Goal: Information Seeking & Learning: Check status

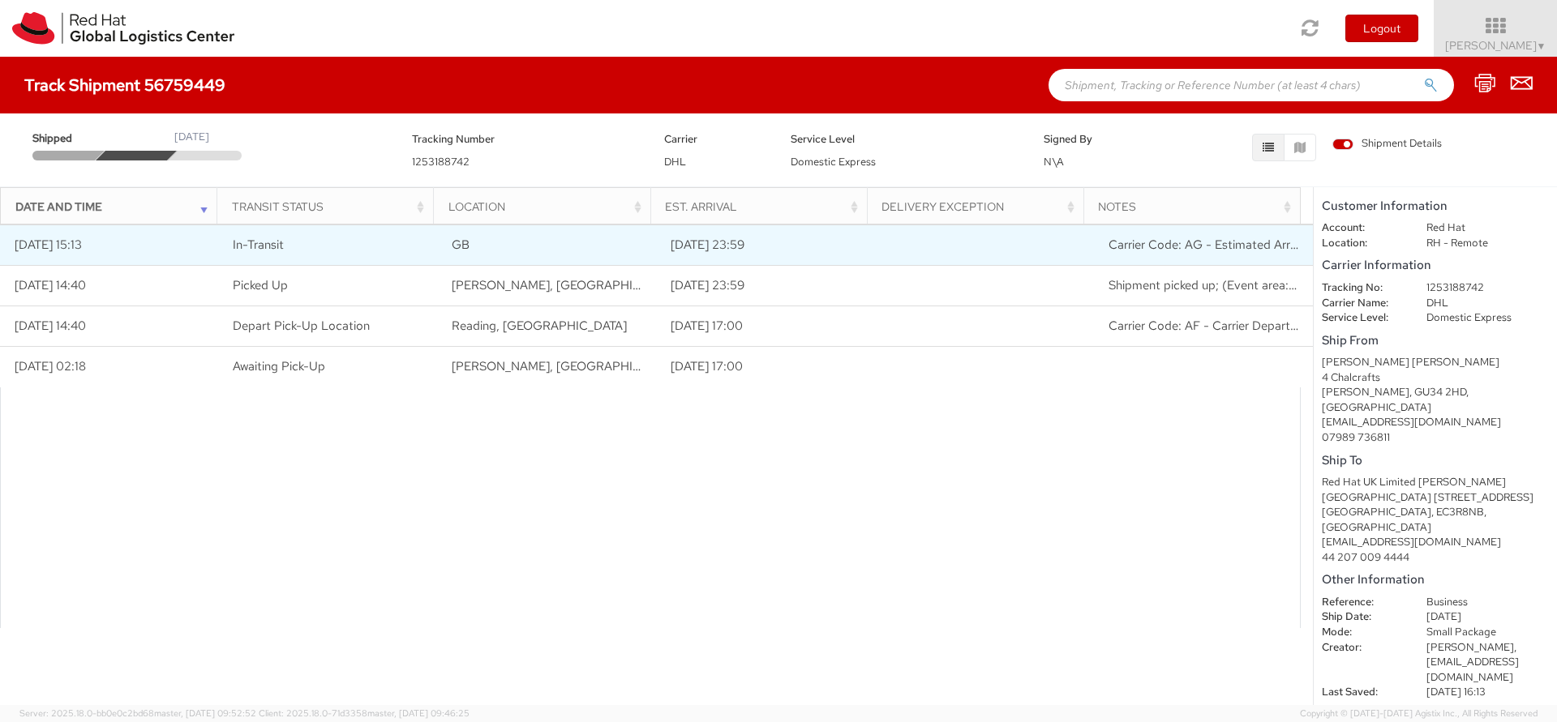
click at [581, 246] on td "GB" at bounding box center [547, 245] width 219 height 41
click at [1277, 248] on span "Carrier Code: AG - Estimated Arrival Changed" at bounding box center [1234, 245] width 252 height 16
click at [1237, 246] on span "Carrier Code: AG - Estimated Arrival Changed" at bounding box center [1234, 245] width 252 height 16
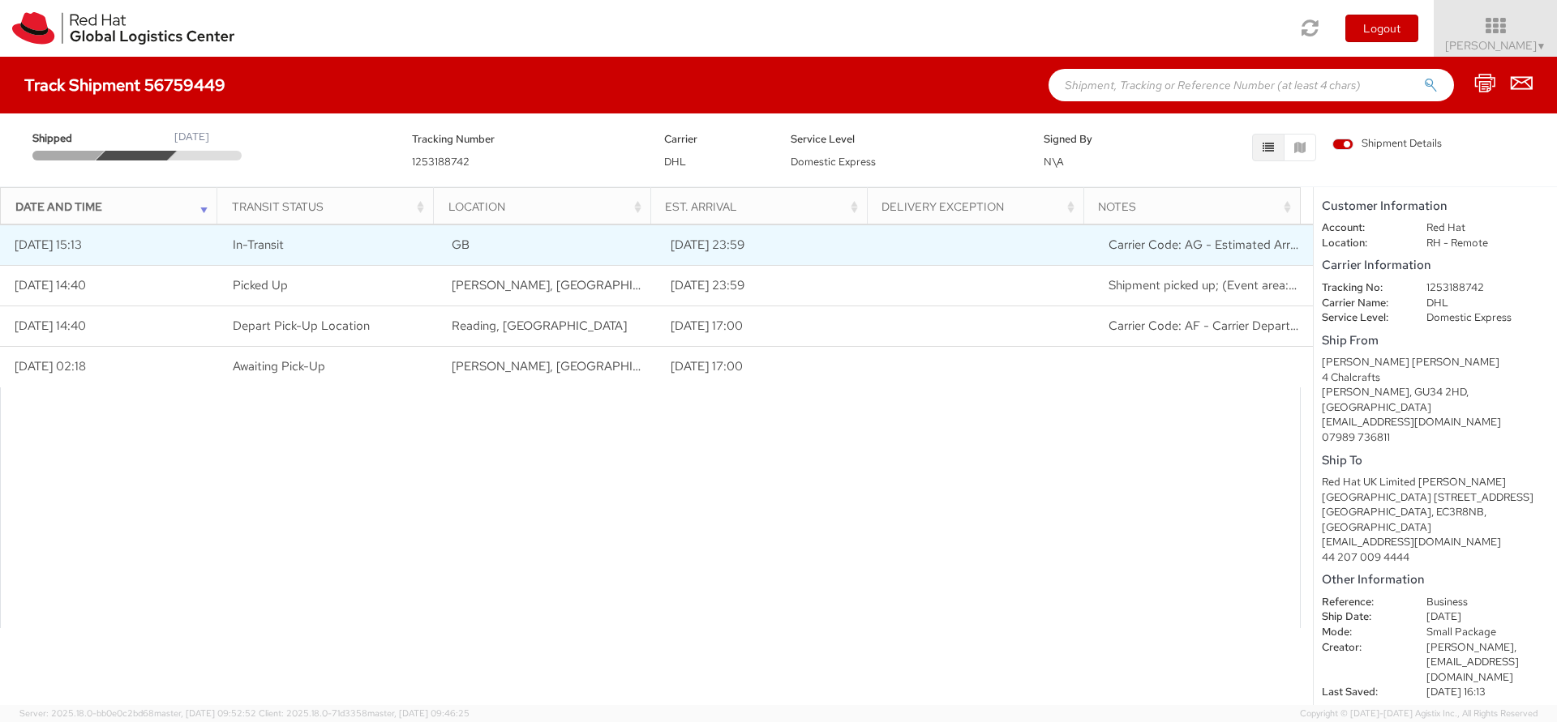
click at [1237, 246] on span "Carrier Code: AG - Estimated Arrival Changed" at bounding box center [1234, 245] width 252 height 16
click at [430, 243] on td "In-Transit" at bounding box center [328, 245] width 219 height 41
click at [729, 250] on td "[DATE] 23:59" at bounding box center [765, 245] width 219 height 41
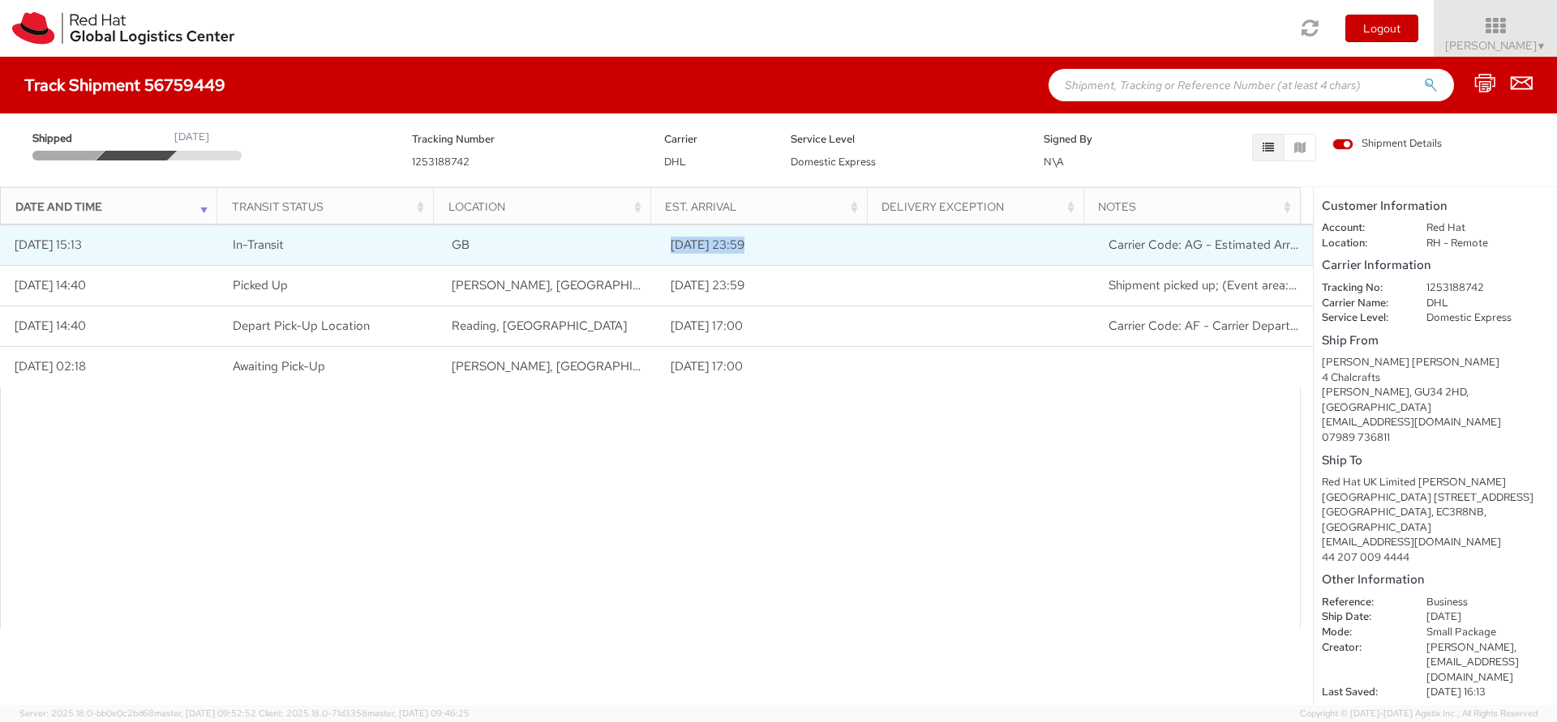
click at [729, 250] on td "[DATE] 23:59" at bounding box center [765, 245] width 219 height 41
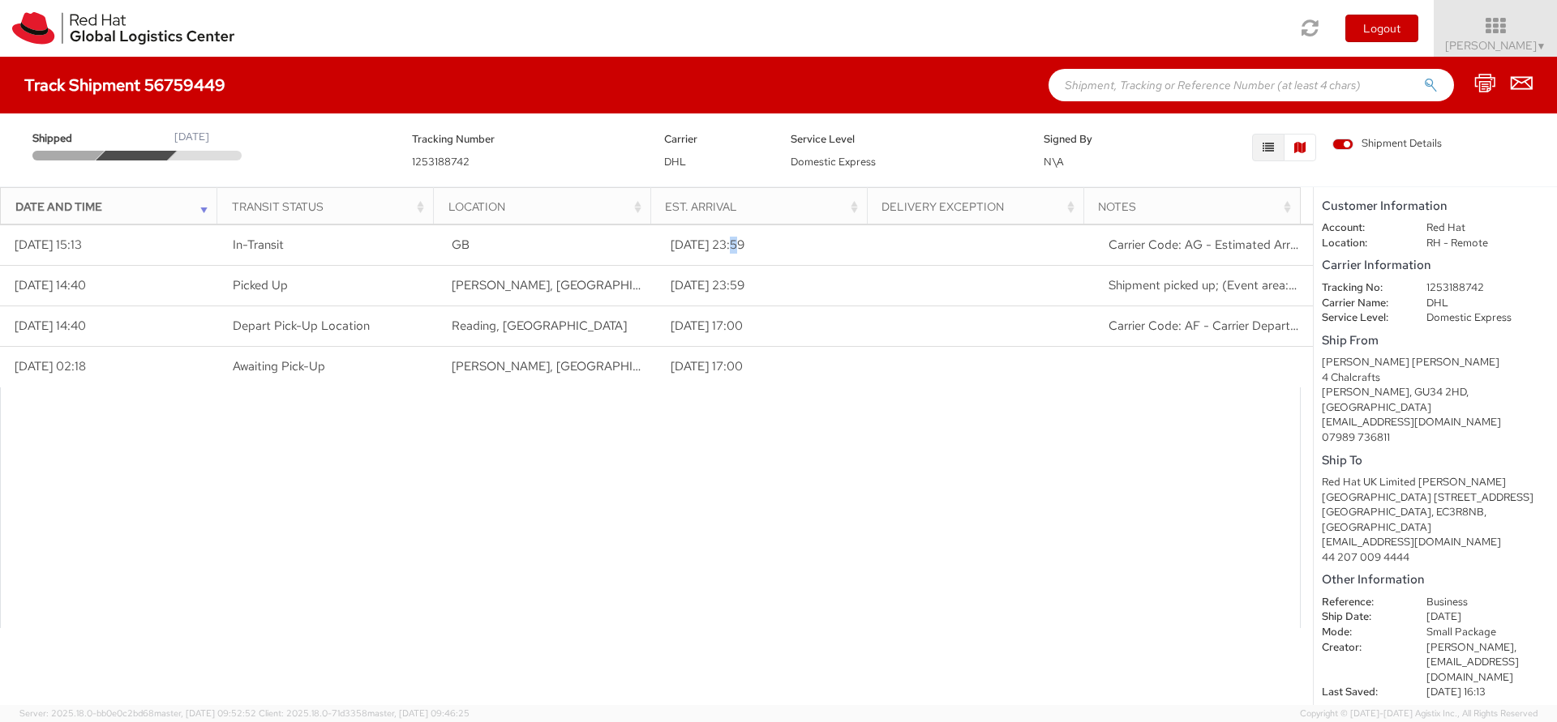
click at [1303, 155] on button "button" at bounding box center [1299, 148] width 32 height 28
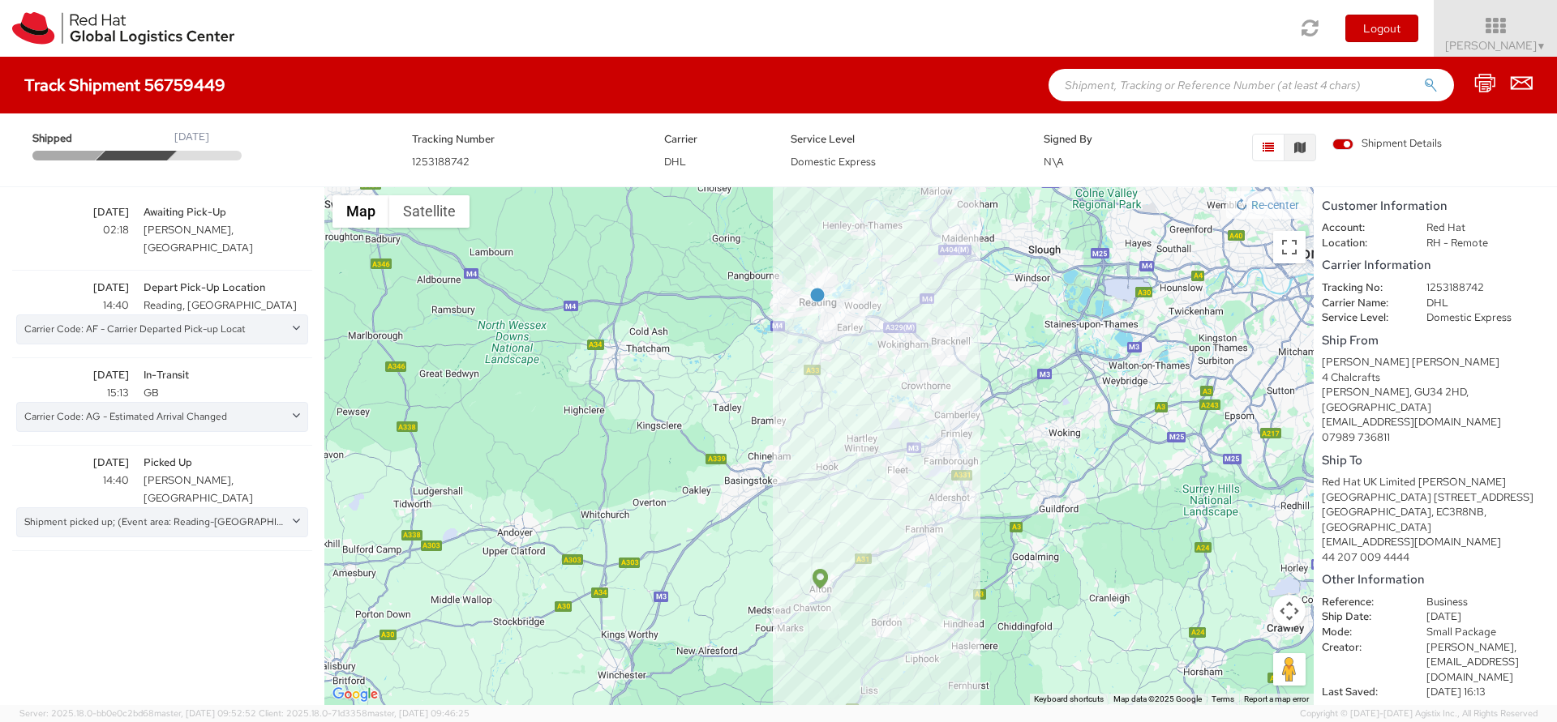
click at [1261, 151] on button "button" at bounding box center [1268, 148] width 32 height 28
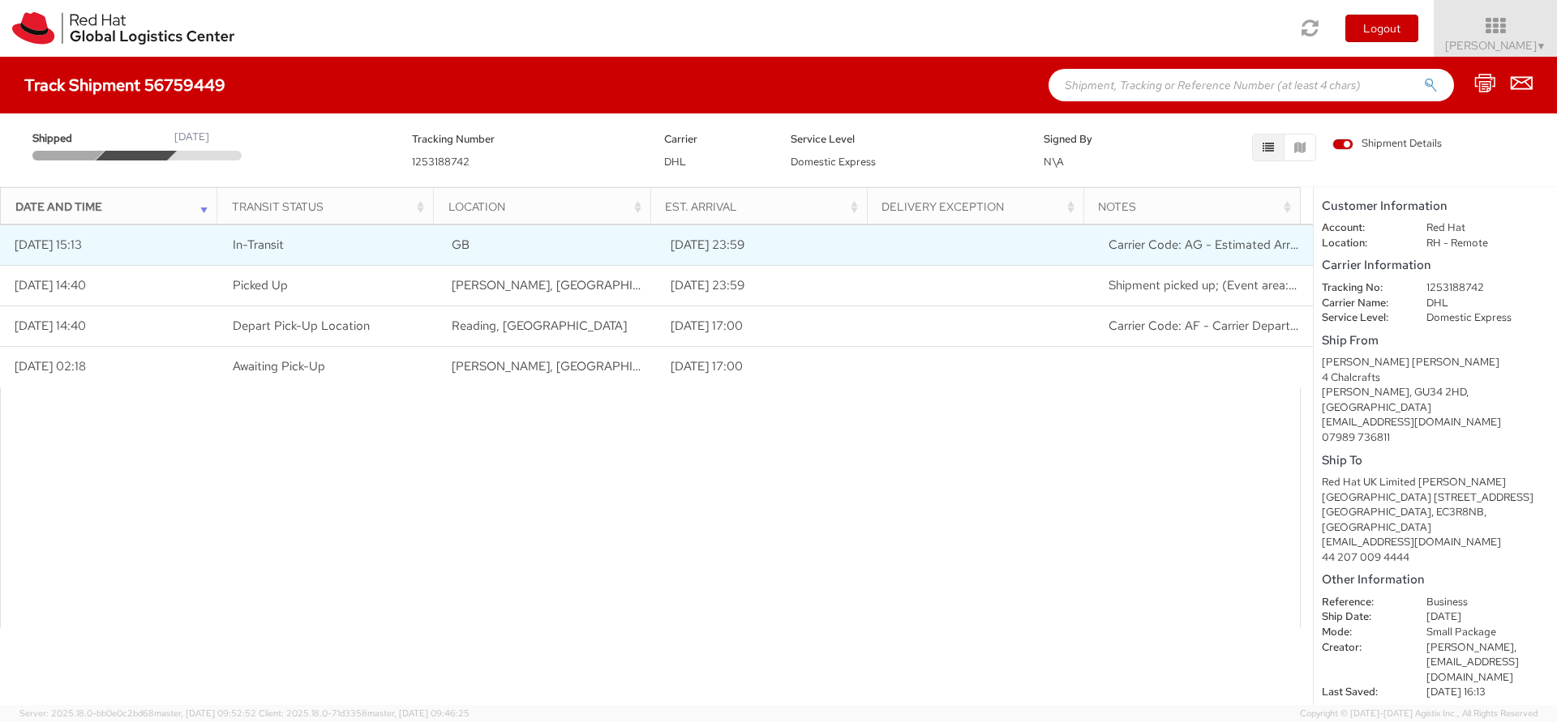
click at [82, 249] on td "[DATE] 15:13" at bounding box center [109, 245] width 219 height 41
click at [276, 248] on span "In-Transit" at bounding box center [258, 245] width 51 height 16
click at [530, 259] on td "GB" at bounding box center [547, 245] width 219 height 41
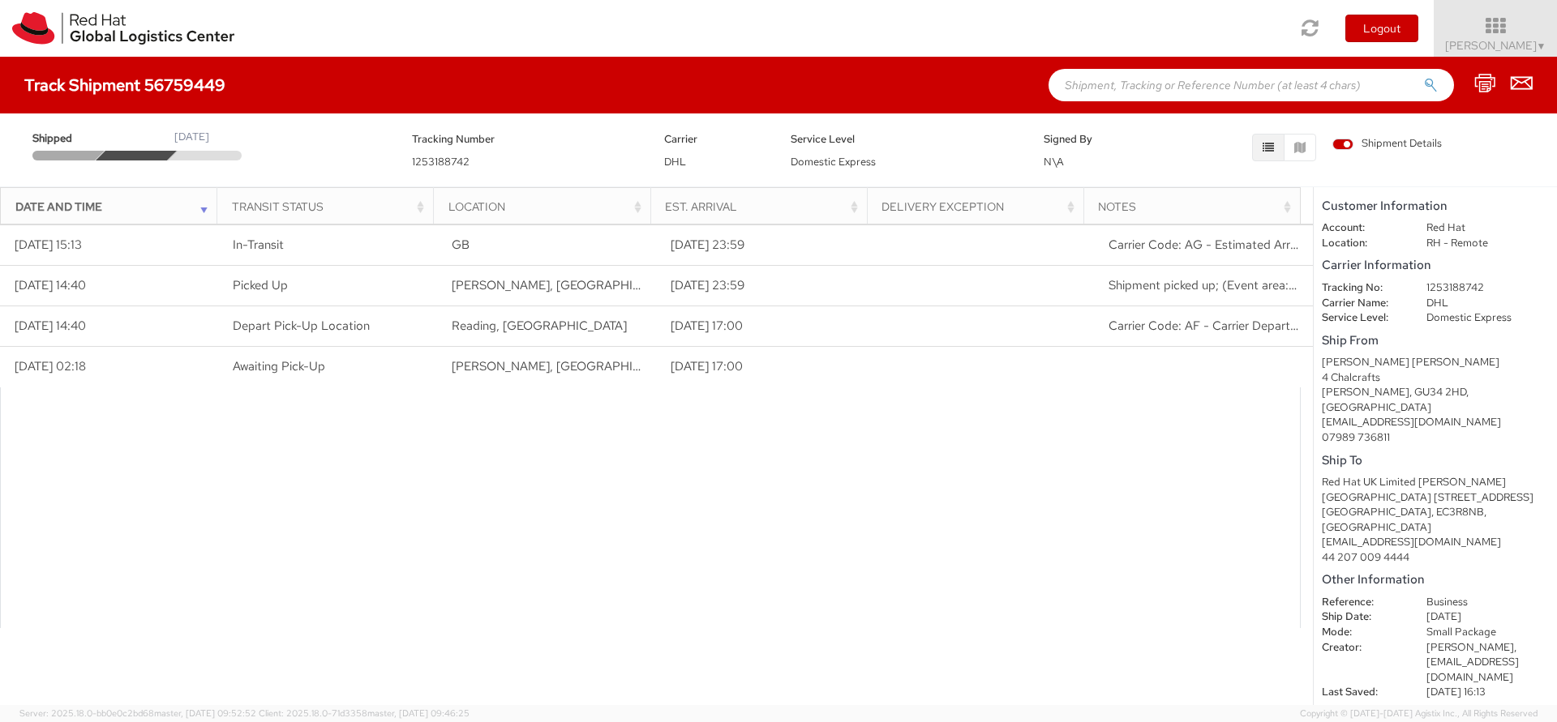
click at [1344, 148] on span "Shipment Details" at bounding box center [1386, 143] width 109 height 15
click at [0, 0] on input "Shipment Details" at bounding box center [0, 0] width 0 height 0
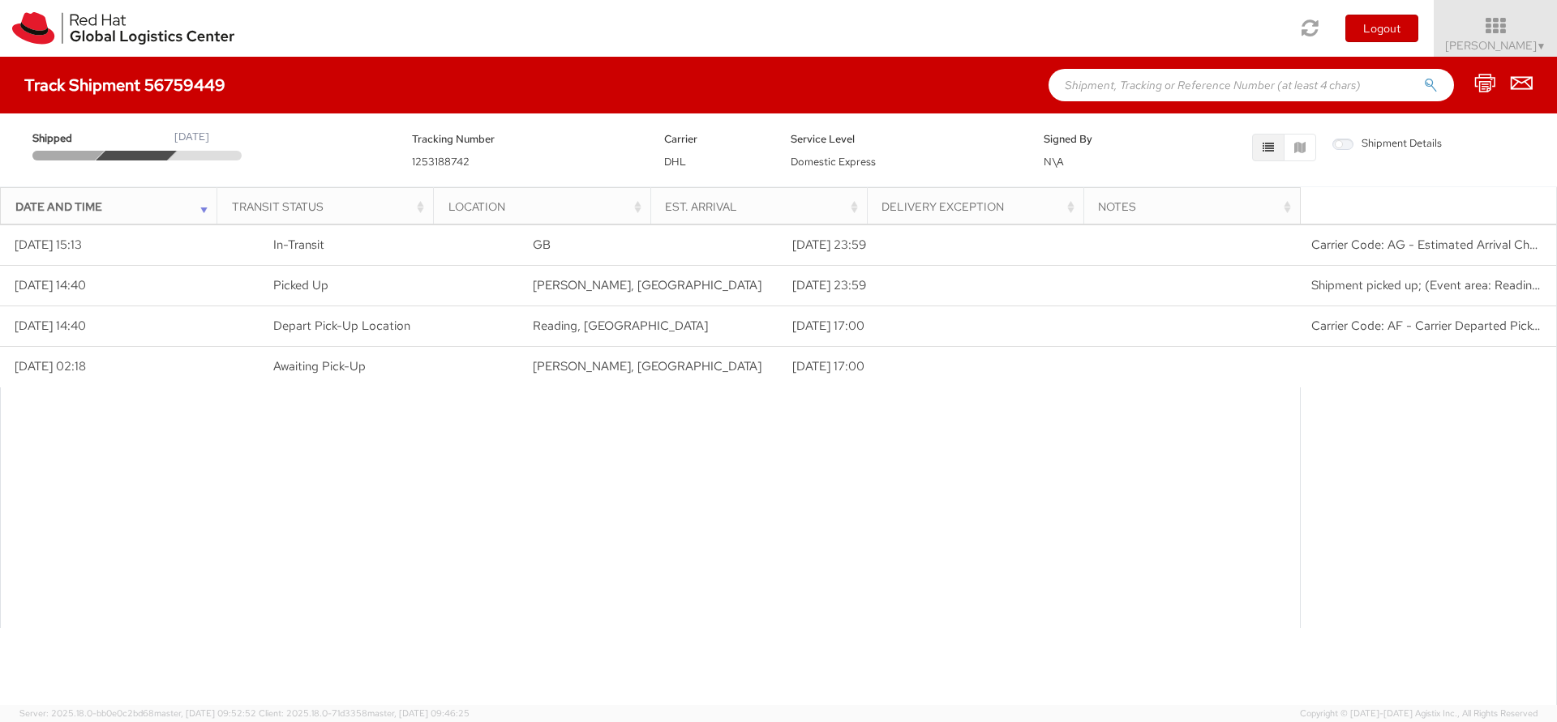
click at [1344, 148] on span "Shipment Details" at bounding box center [1386, 143] width 109 height 15
click at [0, 0] on input "Shipment Details" at bounding box center [0, 0] width 0 height 0
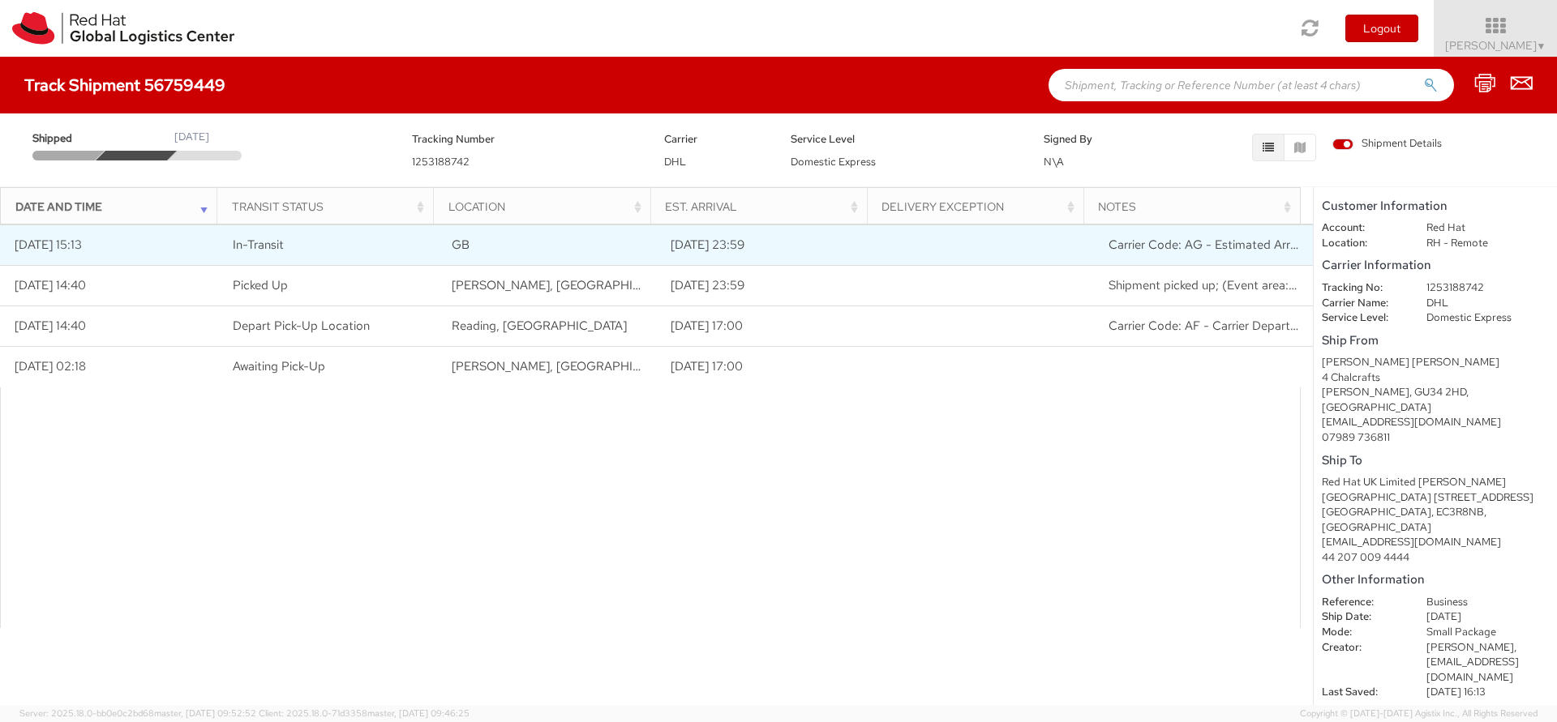
click at [700, 246] on td "[DATE] 23:59" at bounding box center [765, 245] width 219 height 41
